Goal: Task Accomplishment & Management: Complete application form

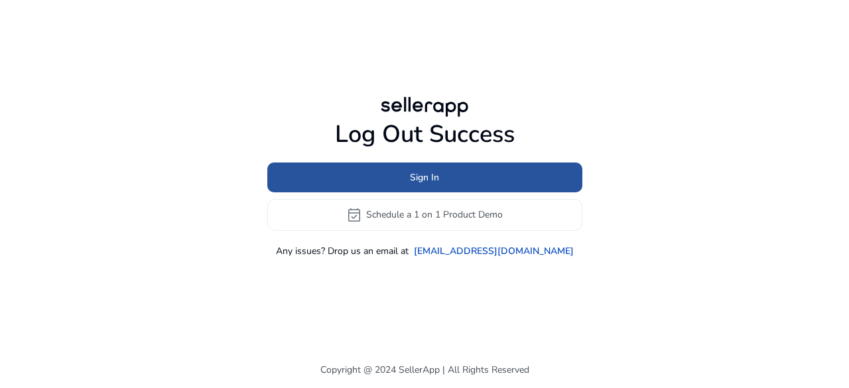
click at [422, 178] on span "Sign In" at bounding box center [424, 177] width 29 height 14
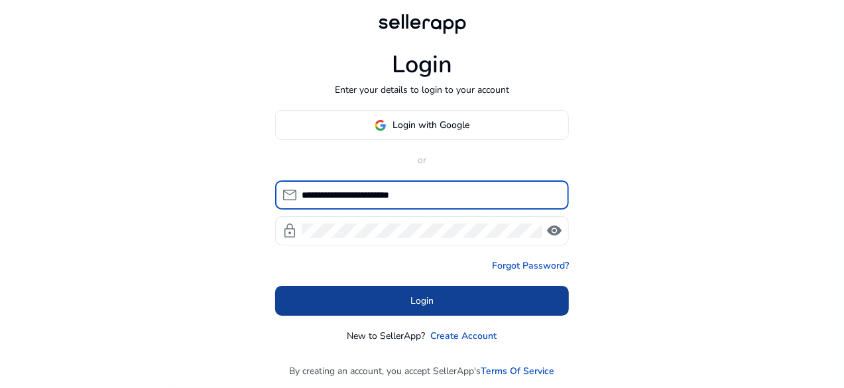
click at [430, 304] on span "Login" at bounding box center [422, 301] width 23 height 14
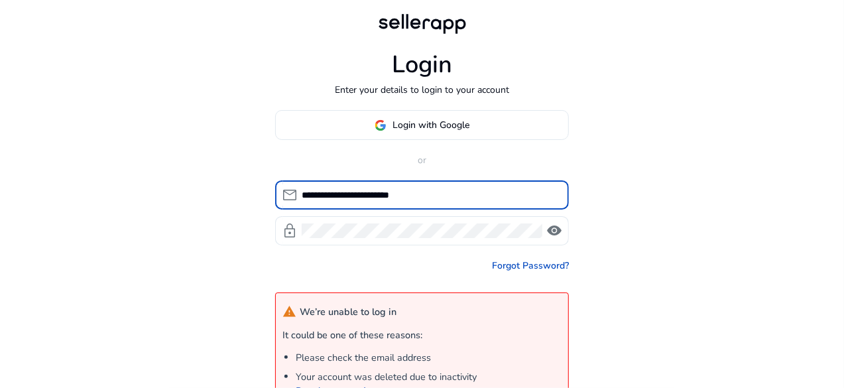
click at [341, 196] on input "**********" at bounding box center [430, 195] width 257 height 15
click at [356, 195] on input "**********" at bounding box center [430, 195] width 257 height 15
click at [338, 194] on input "**********" at bounding box center [430, 195] width 257 height 15
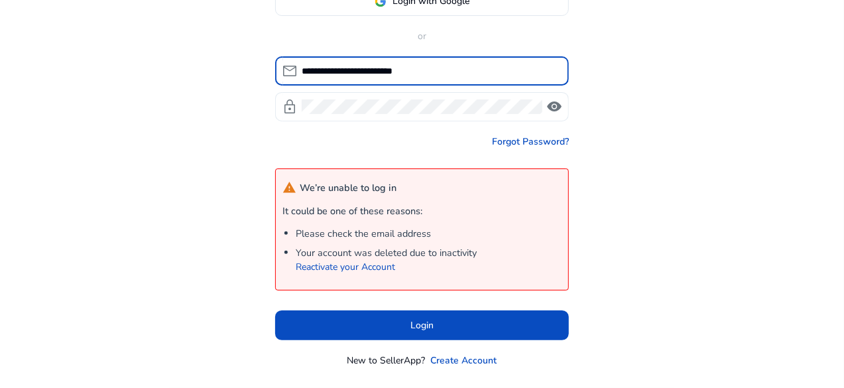
scroll to position [149, 0]
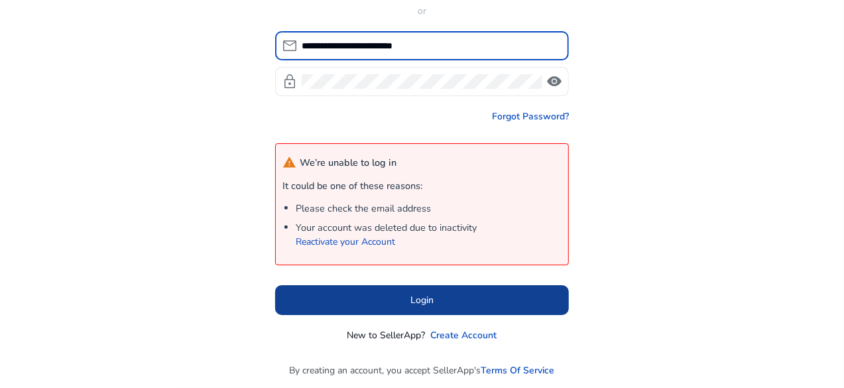
type input "**********"
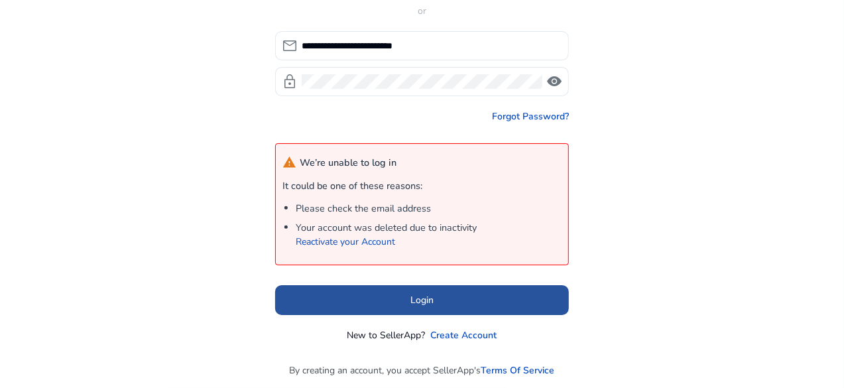
click at [411, 296] on span "Login" at bounding box center [422, 300] width 23 height 14
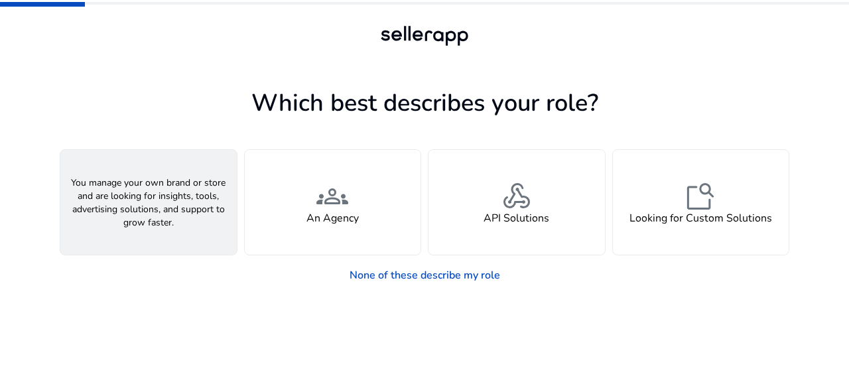
click at [148, 198] on span "person" at bounding box center [149, 196] width 32 height 32
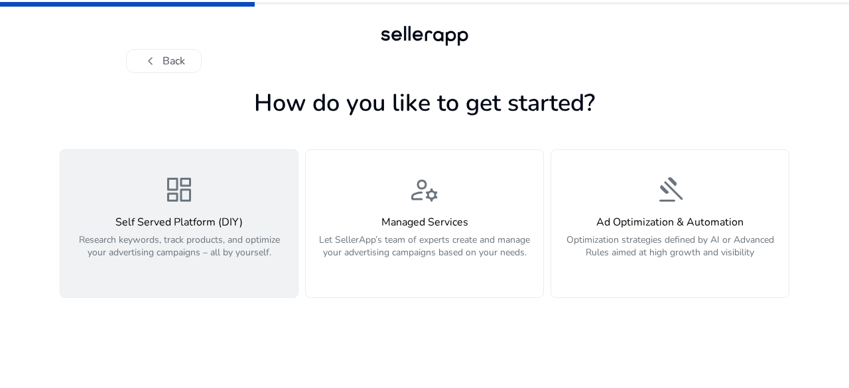
click at [176, 206] on span "dashboard" at bounding box center [179, 190] width 32 height 32
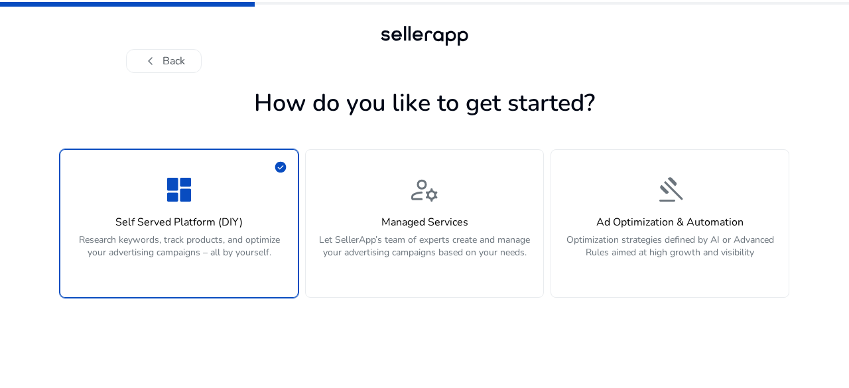
click at [176, 206] on span "dashboard" at bounding box center [179, 190] width 32 height 32
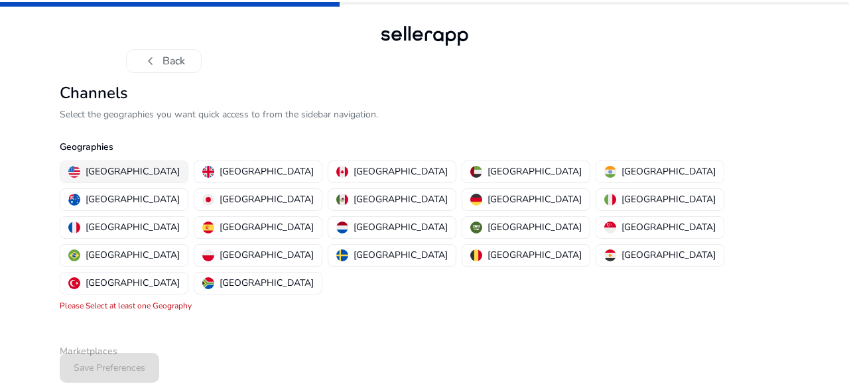
click at [130, 171] on p "[GEOGRAPHIC_DATA]" at bounding box center [133, 171] width 94 height 14
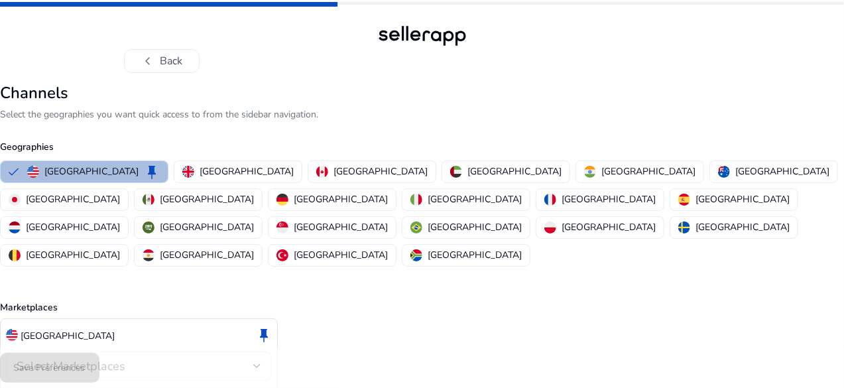
scroll to position [38, 0]
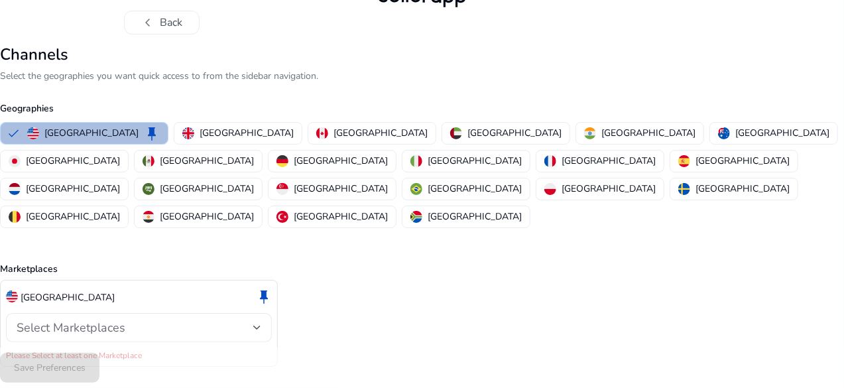
click at [253, 320] on div "Select Marketplaces" at bounding box center [135, 327] width 237 height 15
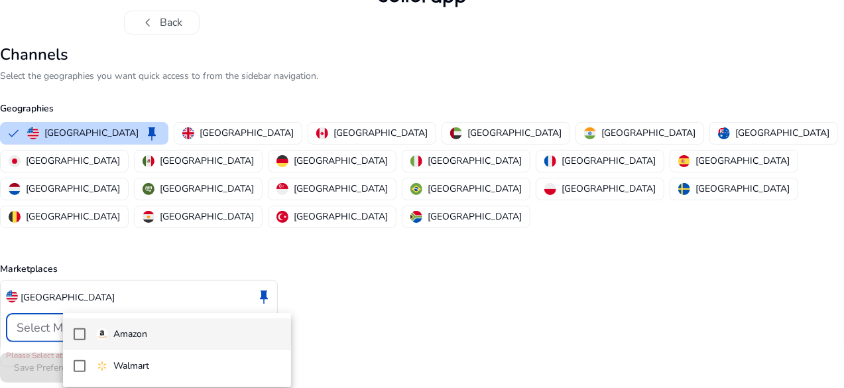
click at [84, 335] on mat-pseudo-checkbox at bounding box center [80, 334] width 12 height 12
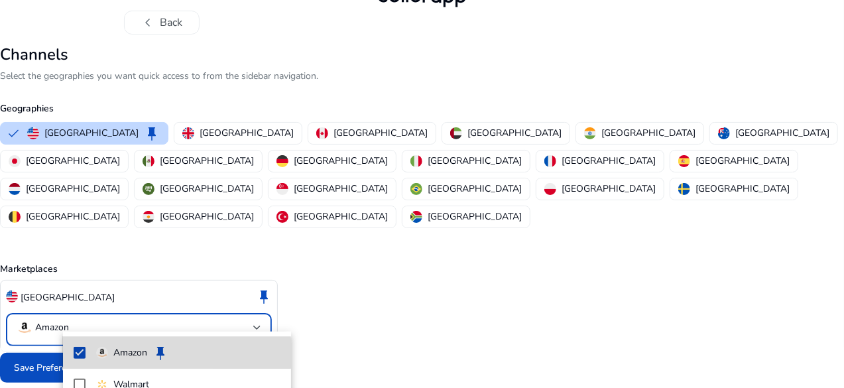
scroll to position [24, 0]
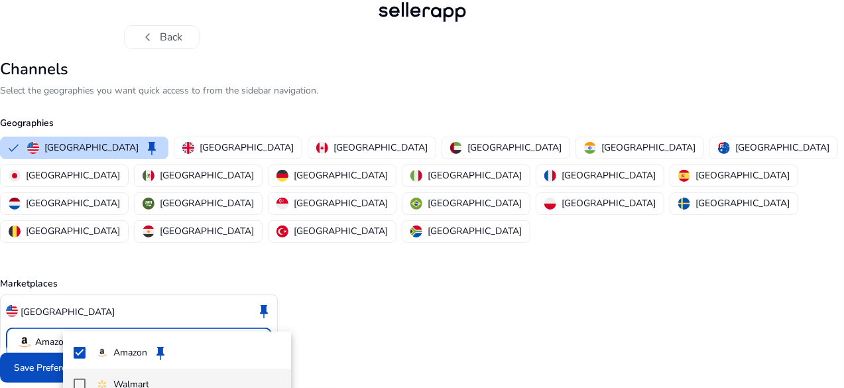
click at [80, 380] on mat-pseudo-checkbox at bounding box center [80, 385] width 12 height 12
drag, startPoint x: 375, startPoint y: 291, endPoint x: 366, endPoint y: 292, distance: 8.6
click at [369, 292] on div at bounding box center [422, 194] width 844 height 388
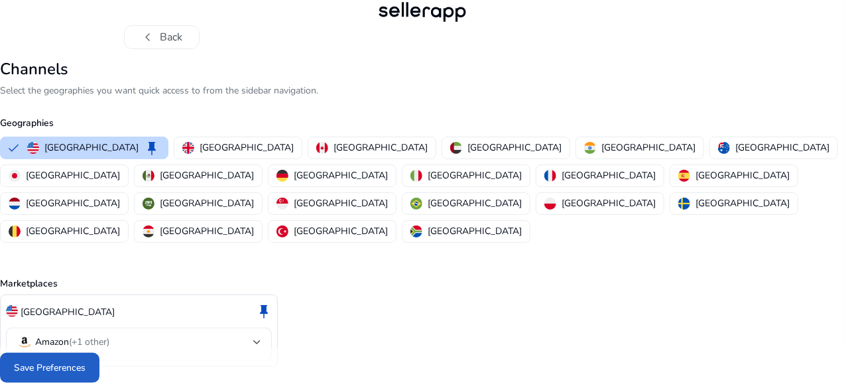
click at [86, 363] on span "Save Preferences" at bounding box center [50, 368] width 72 height 14
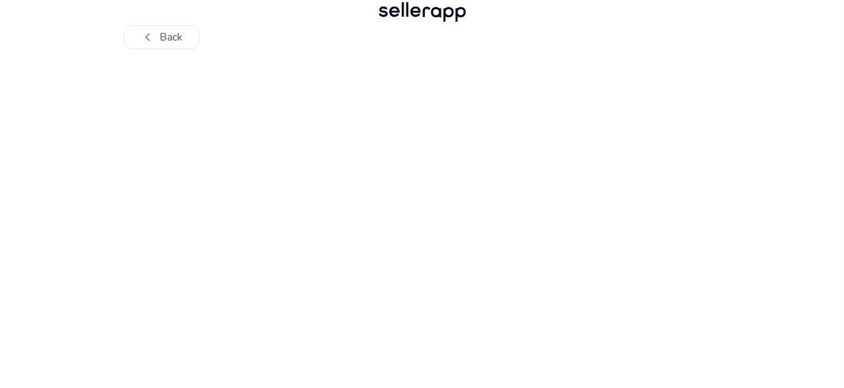
scroll to position [0, 0]
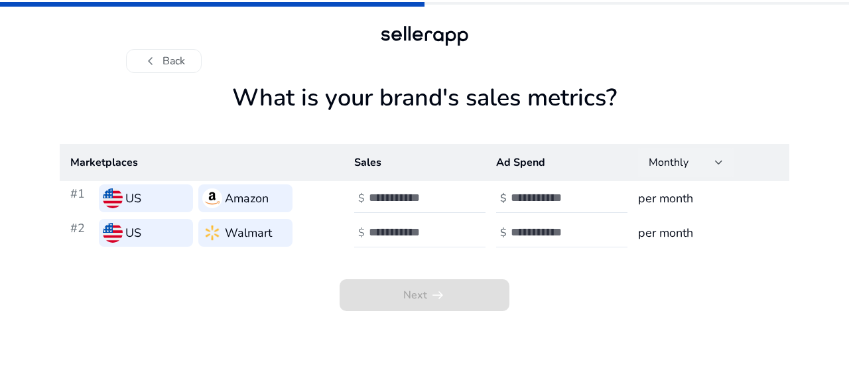
click at [718, 163] on div at bounding box center [719, 162] width 8 height 5
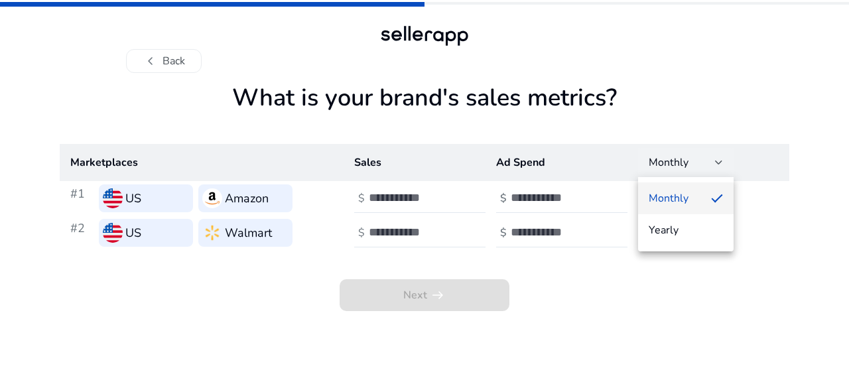
click at [718, 163] on div at bounding box center [424, 194] width 849 height 388
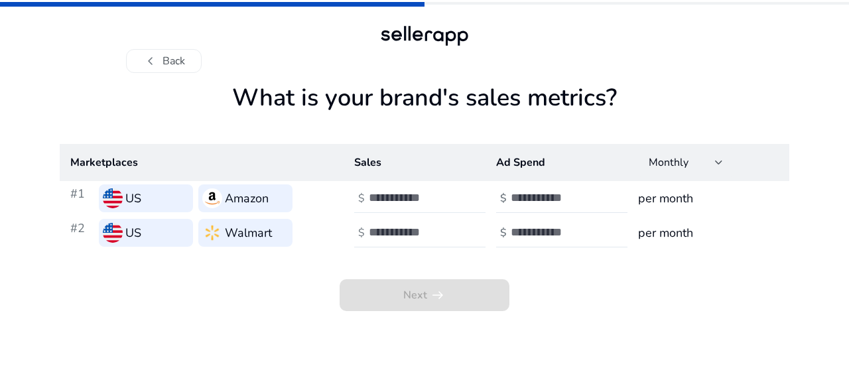
click at [371, 192] on input "number" at bounding box center [414, 197] width 90 height 15
type input "*"
type input "*****"
click at [460, 224] on div at bounding box center [428, 232] width 119 height 29
type input "*****"
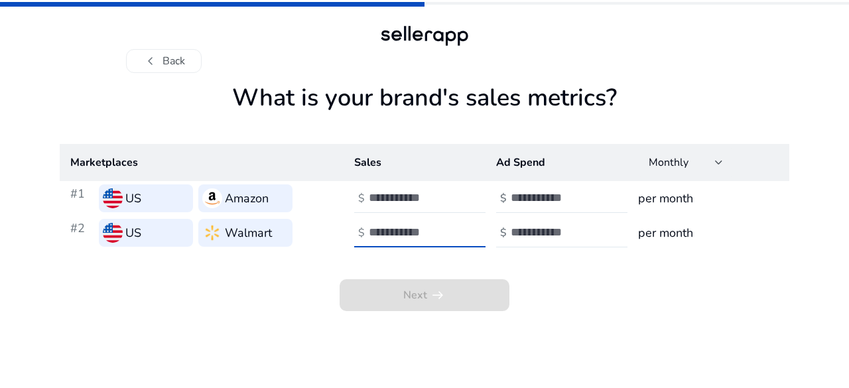
click at [669, 313] on app-sales-metrics "What is your brand's sales metrics? Marketplaces Sales Ad Spend Monthly #1 US A…" at bounding box center [425, 236] width 730 height 304
click at [532, 198] on input "number" at bounding box center [556, 197] width 90 height 15
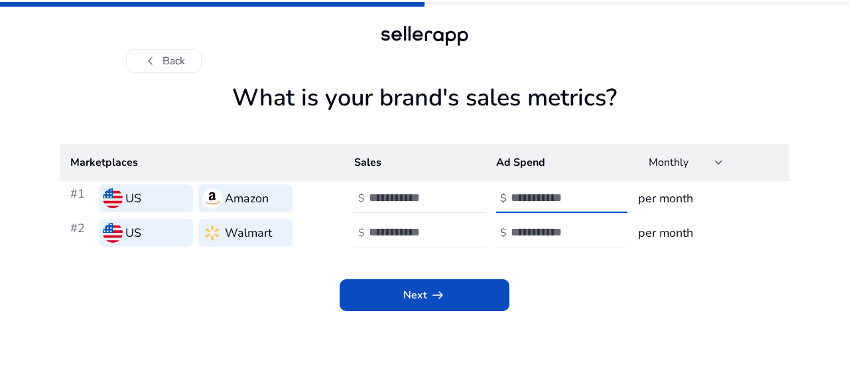
type input "****"
drag, startPoint x: 549, startPoint y: 237, endPoint x: 542, endPoint y: 234, distance: 7.4
click at [546, 237] on input "number" at bounding box center [556, 232] width 90 height 15
type input "****"
click at [584, 294] on div "Next arrow_right_alt" at bounding box center [425, 280] width 730 height 61
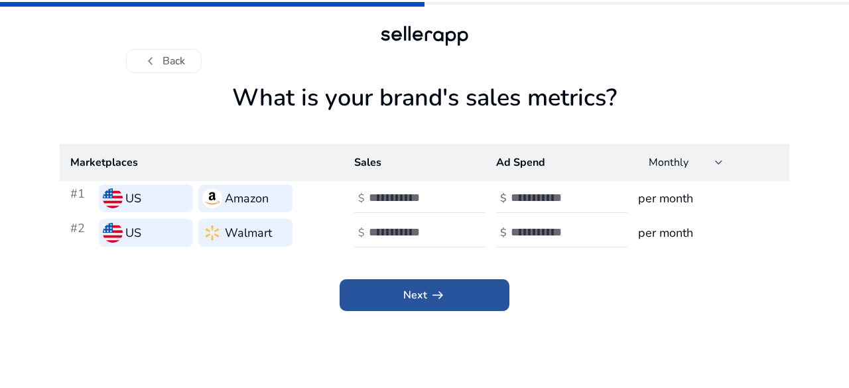
click at [449, 296] on span at bounding box center [425, 295] width 170 height 32
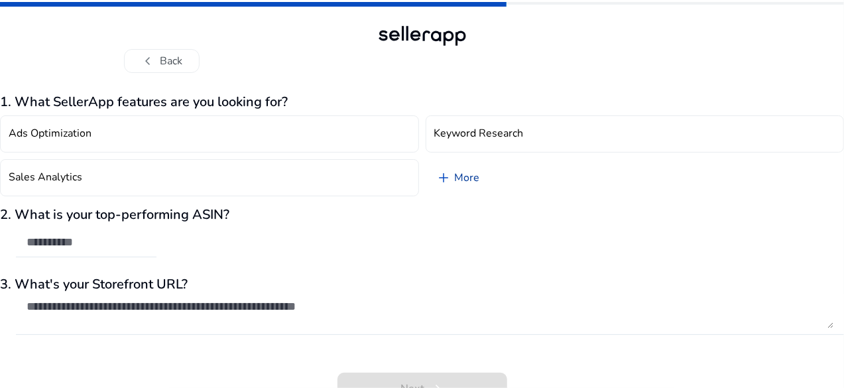
click at [448, 178] on span "add" at bounding box center [444, 178] width 16 height 16
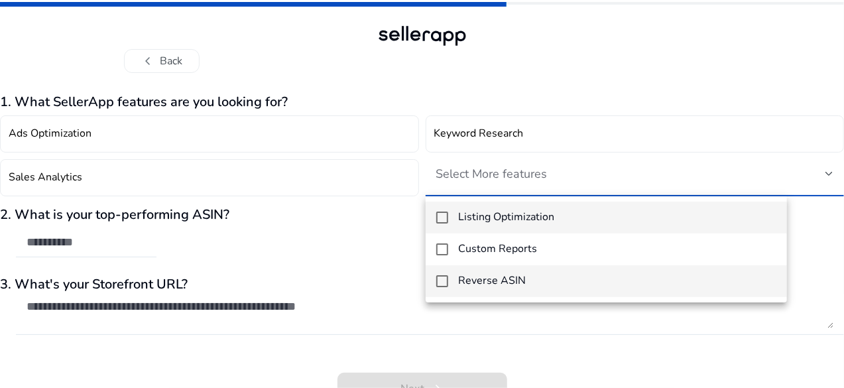
drag, startPoint x: 448, startPoint y: 278, endPoint x: 438, endPoint y: 283, distance: 10.7
click at [438, 283] on mat-pseudo-checkbox at bounding box center [442, 281] width 12 height 12
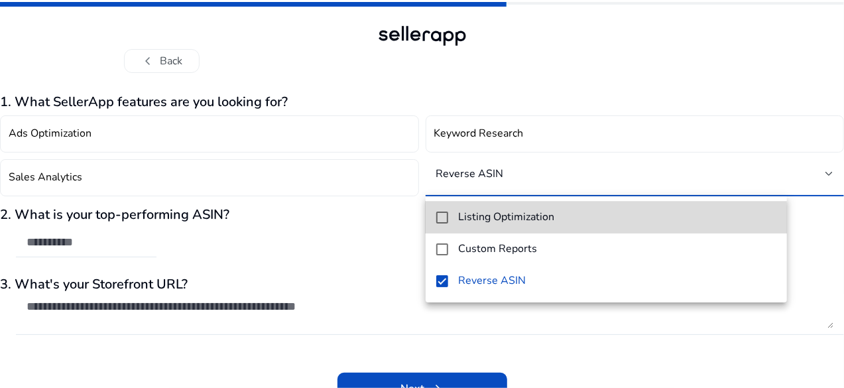
click at [440, 224] on mat-option "Listing Optimization" at bounding box center [606, 218] width 361 height 32
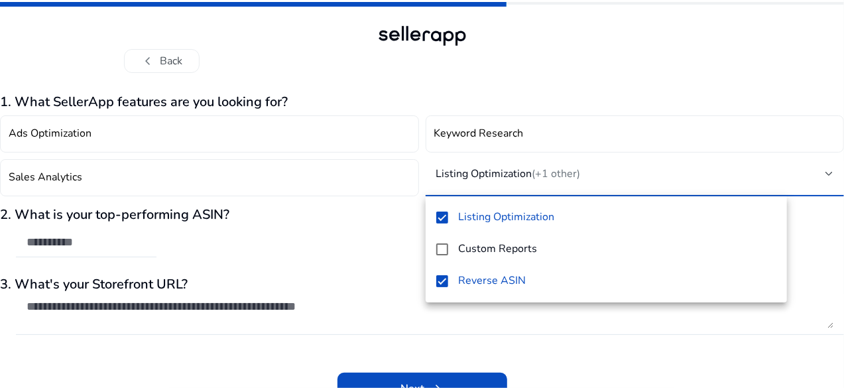
click at [357, 245] on div at bounding box center [422, 194] width 844 height 388
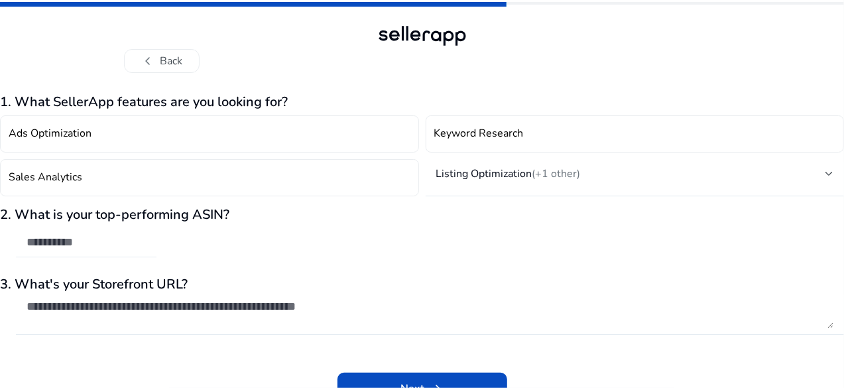
click at [125, 247] on input "text" at bounding box center [86, 242] width 119 height 15
click at [111, 242] on input "text" at bounding box center [86, 242] width 119 height 15
paste input "**********"
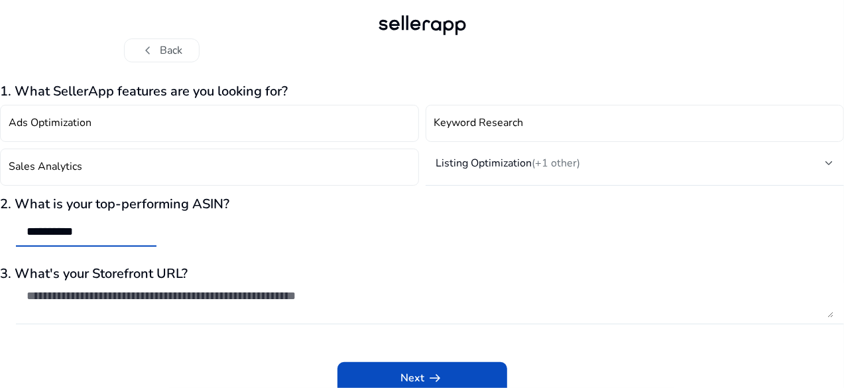
scroll to position [17, 0]
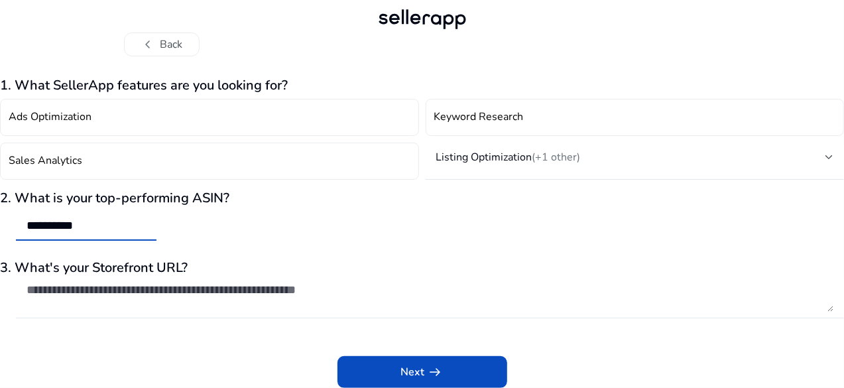
type input "**********"
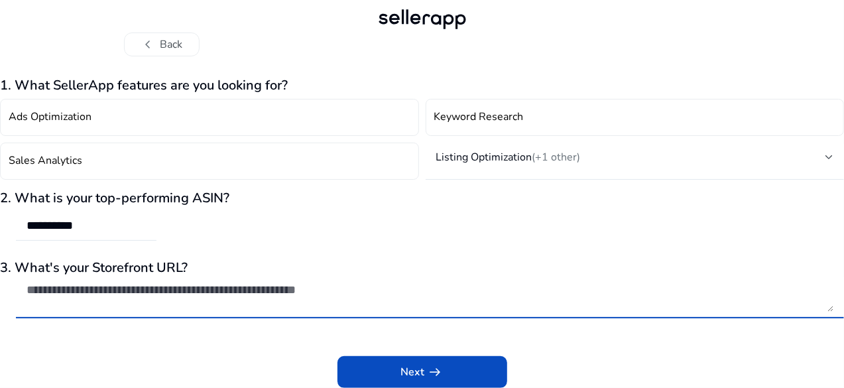
click at [87, 291] on textarea at bounding box center [430, 297] width 807 height 29
paste textarea "**********"
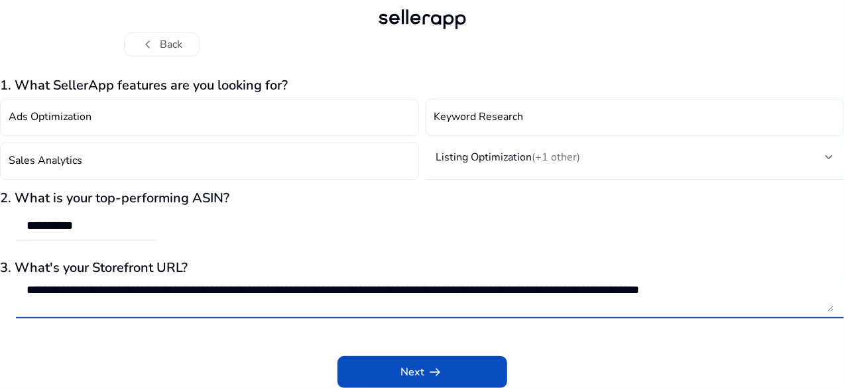
scroll to position [1, 0]
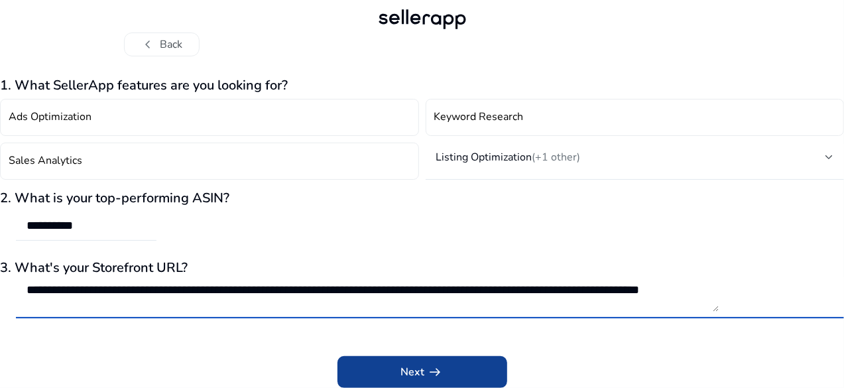
type textarea "**********"
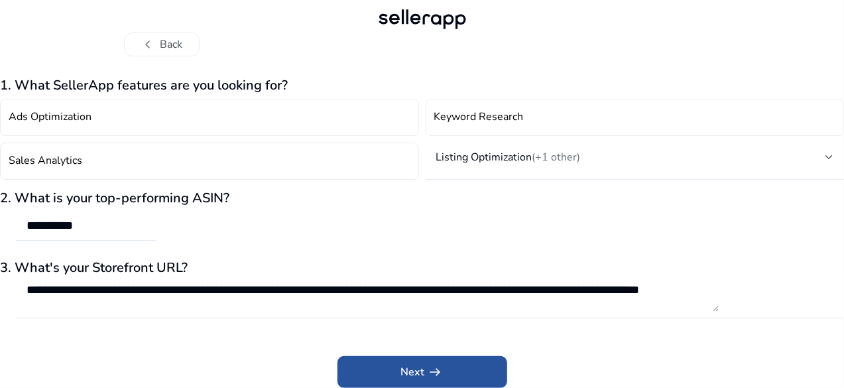
click at [374, 360] on span at bounding box center [423, 372] width 170 height 32
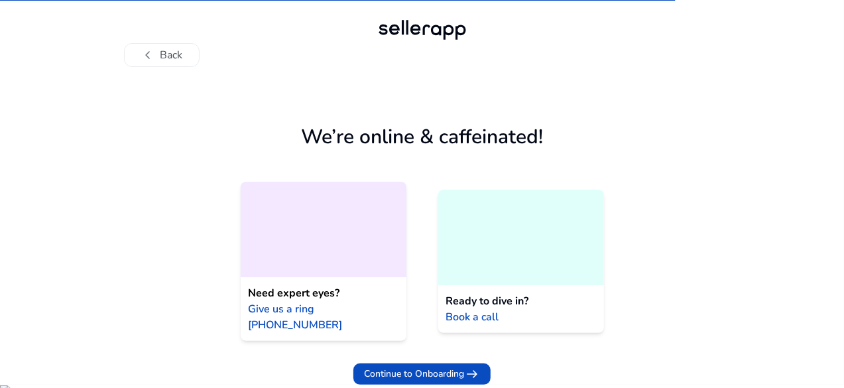
scroll to position [0, 0]
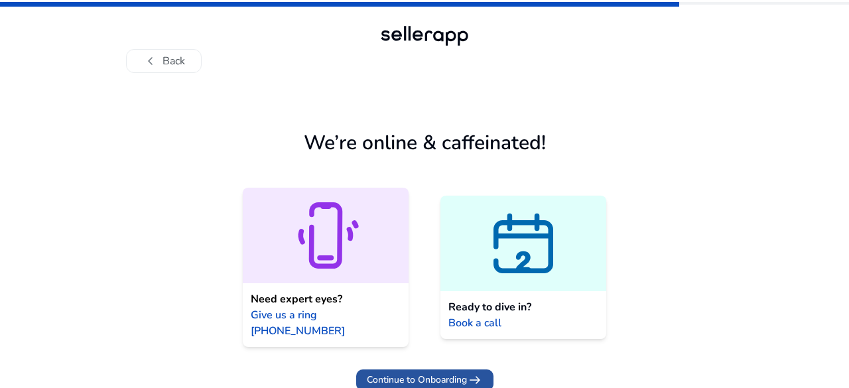
click at [430, 373] on span "Continue to Onboarding" at bounding box center [417, 380] width 100 height 14
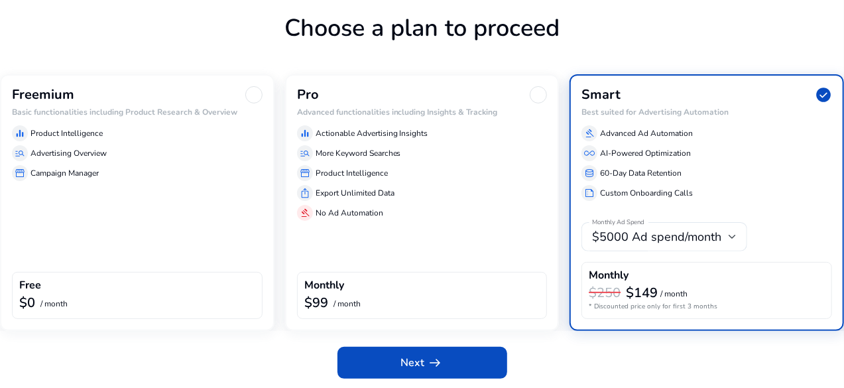
scroll to position [76, 0]
click at [133, 116] on h6 "Basic functionalities including Product Research & Overview" at bounding box center [137, 111] width 251 height 9
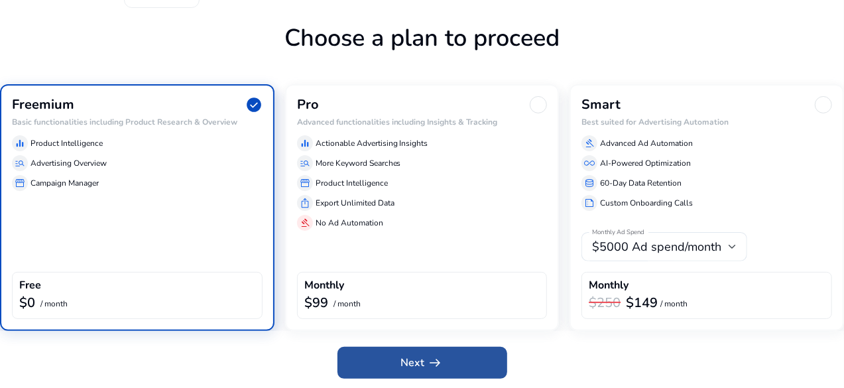
click at [399, 358] on span at bounding box center [423, 363] width 170 height 32
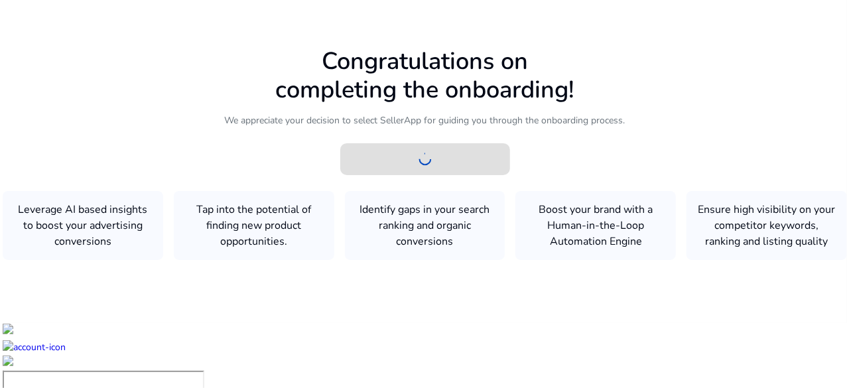
scroll to position [0, 0]
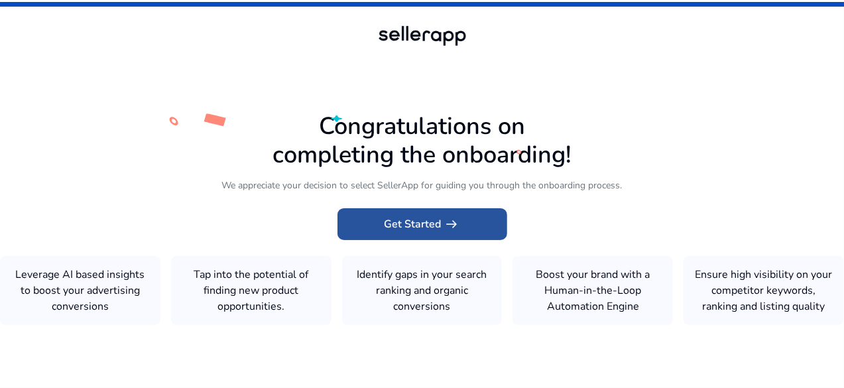
click at [394, 228] on span at bounding box center [423, 224] width 170 height 32
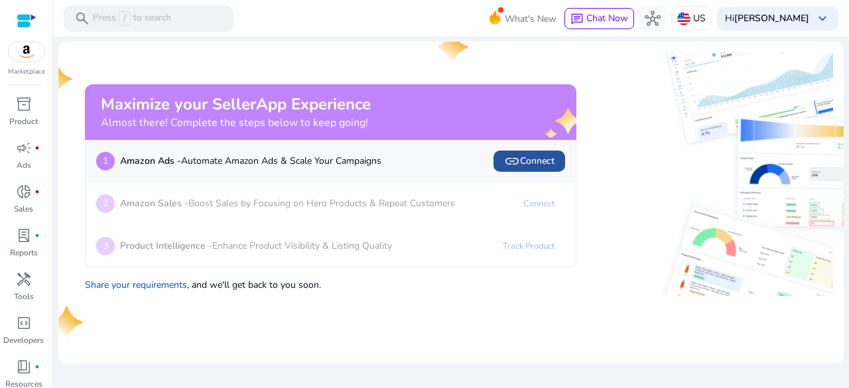
click at [525, 160] on span "link Connect" at bounding box center [529, 161] width 50 height 16
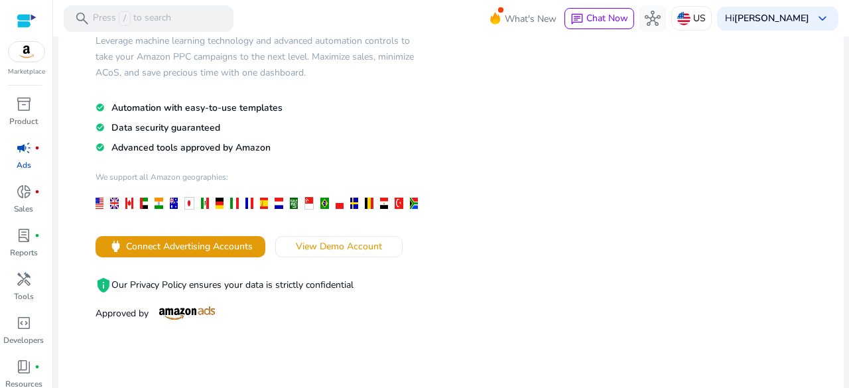
scroll to position [133, 0]
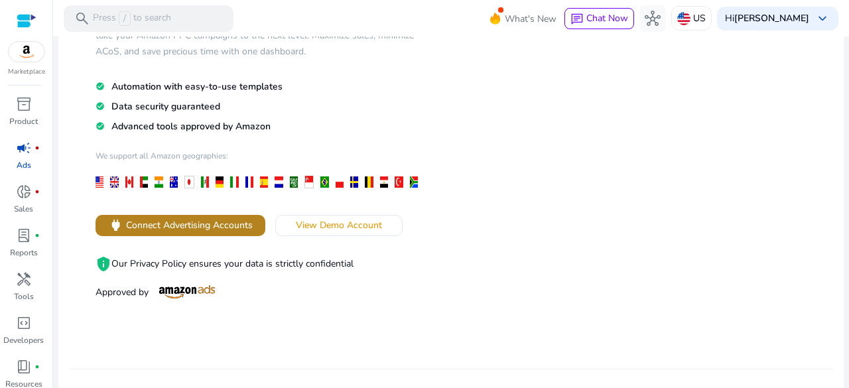
click at [210, 224] on span "Connect Advertising Accounts" at bounding box center [189, 225] width 127 height 14
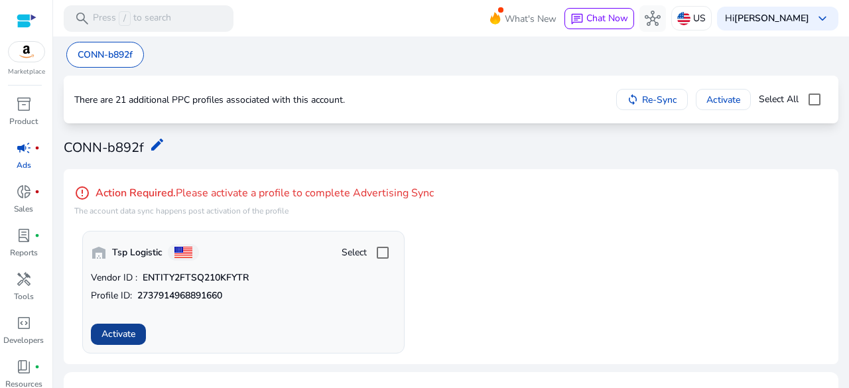
click at [122, 334] on span "Activate" at bounding box center [118, 334] width 34 height 14
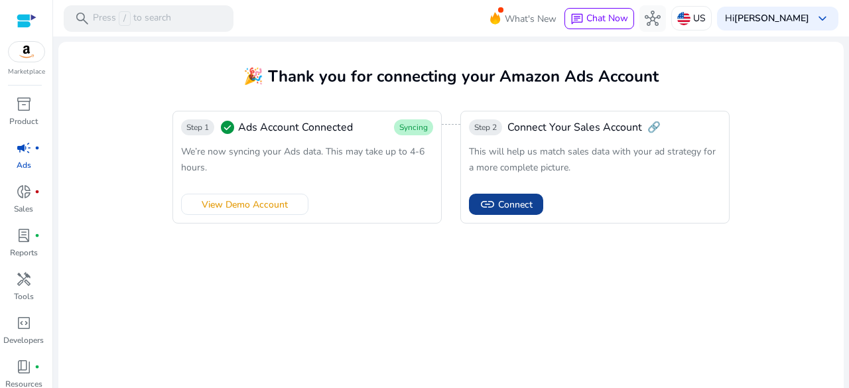
click at [515, 208] on span "Connect" at bounding box center [515, 205] width 34 height 14
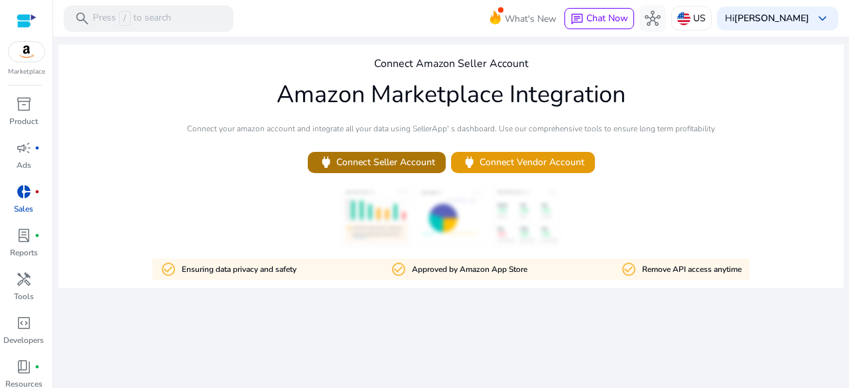
click at [394, 162] on span "power Connect Seller Account" at bounding box center [376, 162] width 117 height 15
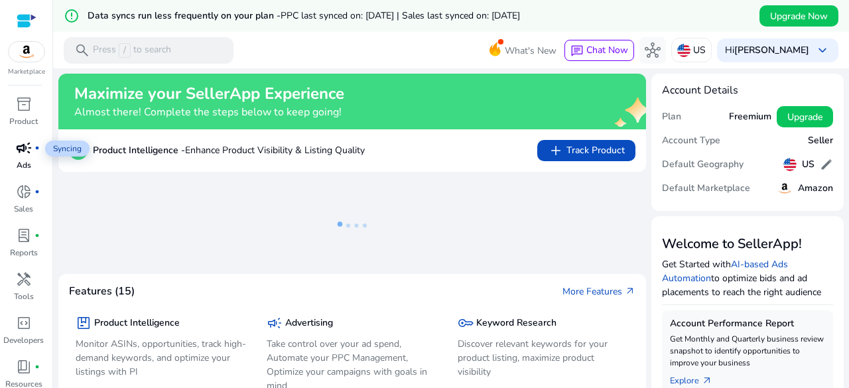
click at [31, 145] on span "campaign" at bounding box center [24, 148] width 16 height 16
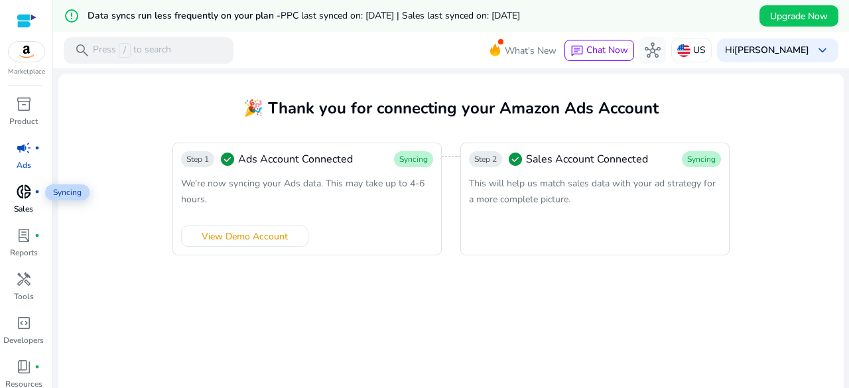
click at [27, 189] on span "donut_small" at bounding box center [24, 192] width 16 height 16
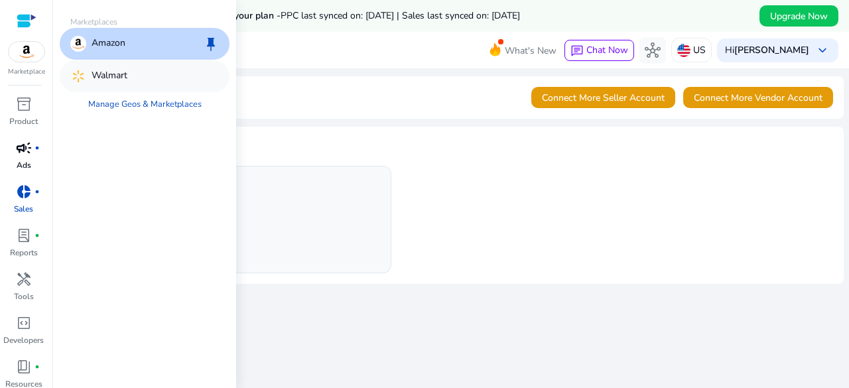
click at [104, 82] on p "Walmart" at bounding box center [110, 76] width 36 height 16
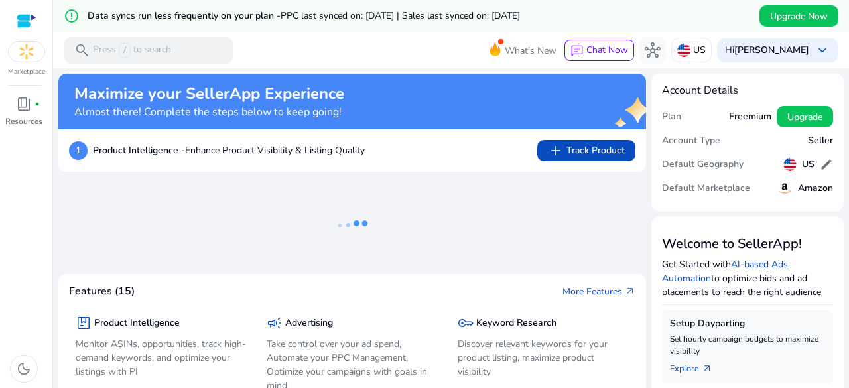
click at [20, 63] on div "Marketplace" at bounding box center [26, 38] width 52 height 77
